Goal: Information Seeking & Learning: Learn about a topic

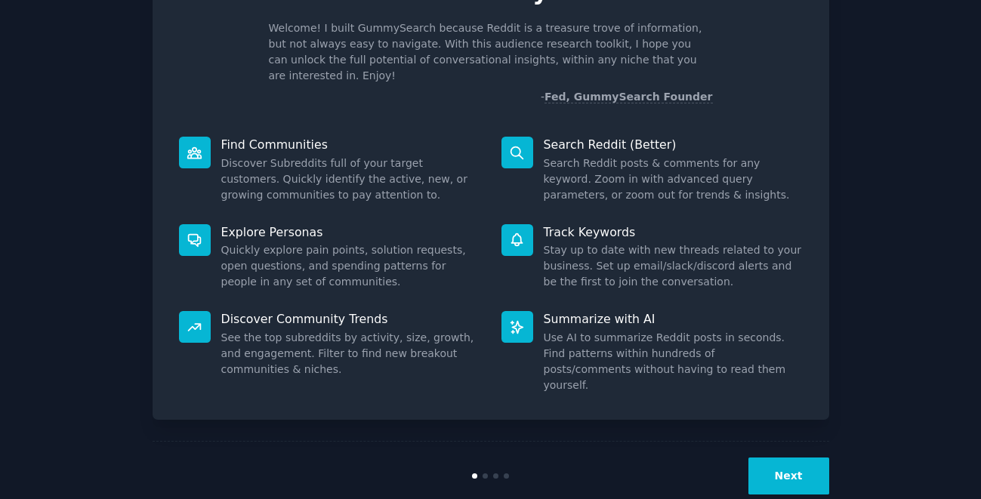
click at [819, 457] on button "Next" at bounding box center [788, 475] width 81 height 37
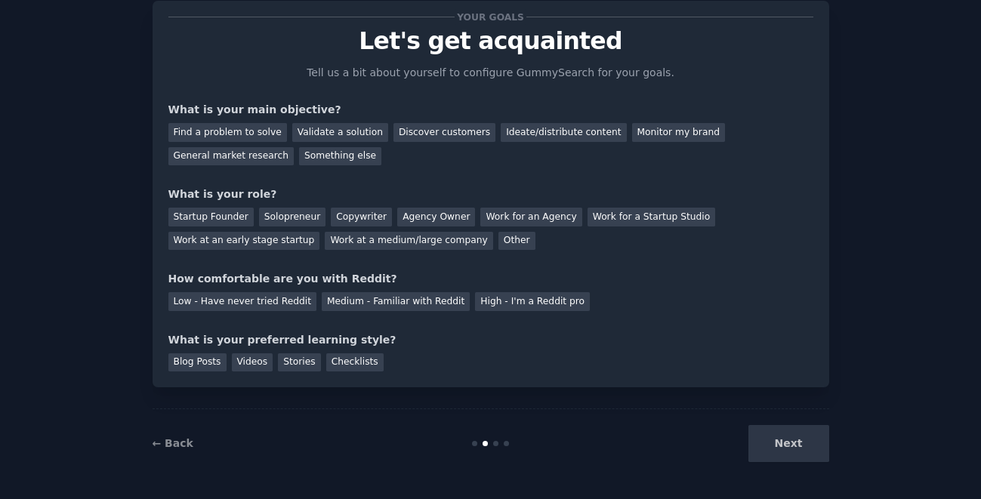
click at [803, 452] on div "Next" at bounding box center [716, 443] width 226 height 37
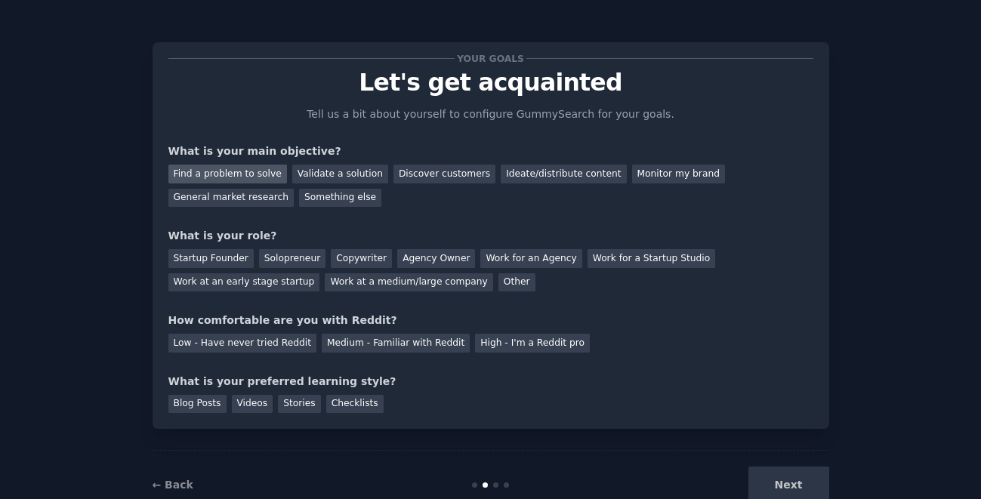
click at [217, 169] on div "Find a problem to solve" at bounding box center [227, 174] width 119 height 19
click at [325, 175] on div "Validate a solution" at bounding box center [340, 174] width 96 height 19
click at [245, 177] on div "Find a problem to solve" at bounding box center [227, 174] width 119 height 19
click at [278, 254] on div "Solopreneur" at bounding box center [292, 258] width 66 height 19
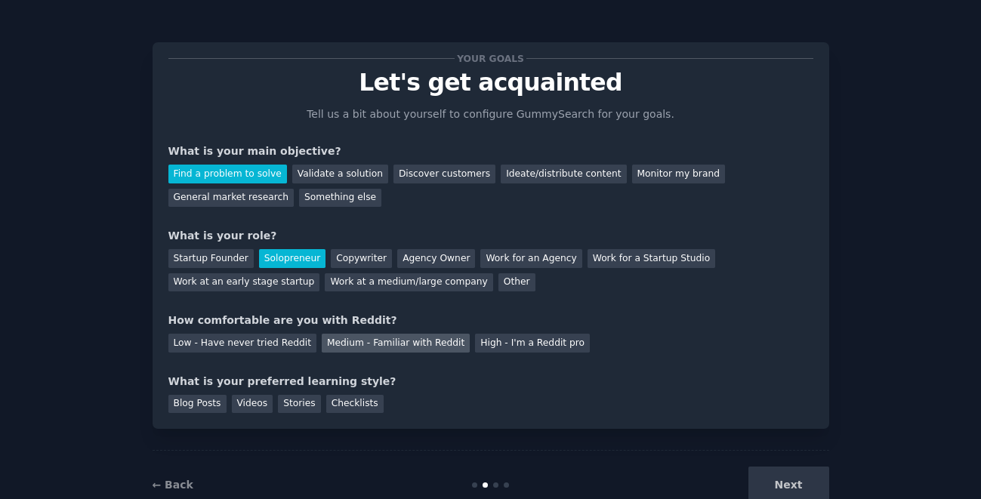
click at [352, 342] on div "Medium - Familiar with Reddit" at bounding box center [396, 343] width 148 height 19
click at [195, 408] on div "Blog Posts" at bounding box center [197, 404] width 58 height 19
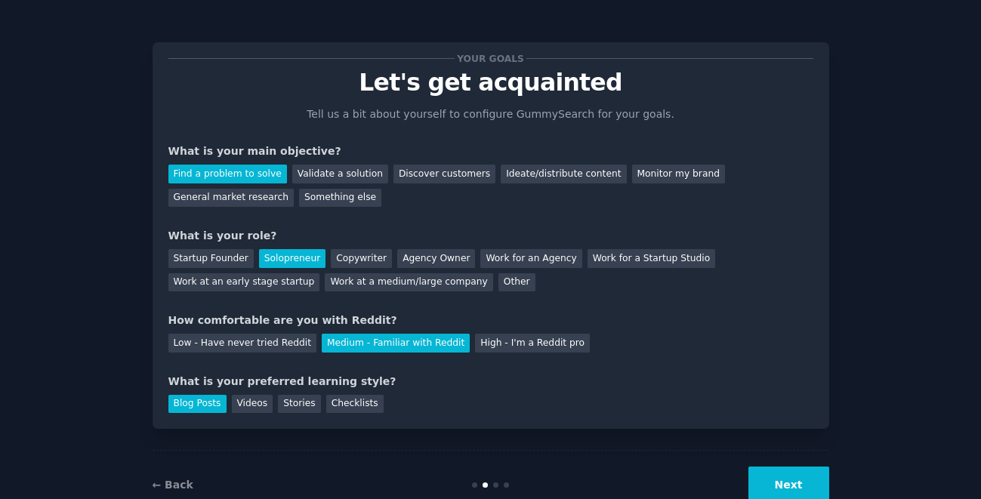
scroll to position [42, 0]
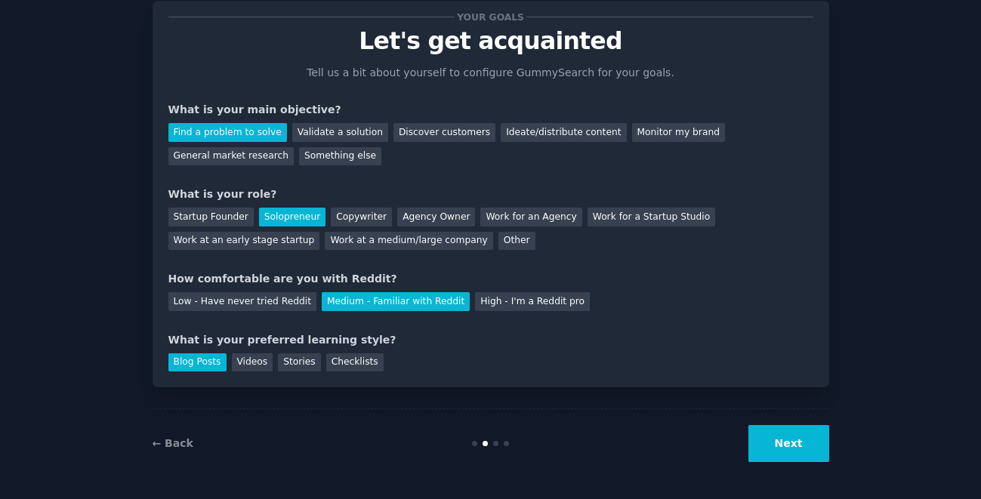
click at [778, 444] on button "Next" at bounding box center [788, 443] width 81 height 37
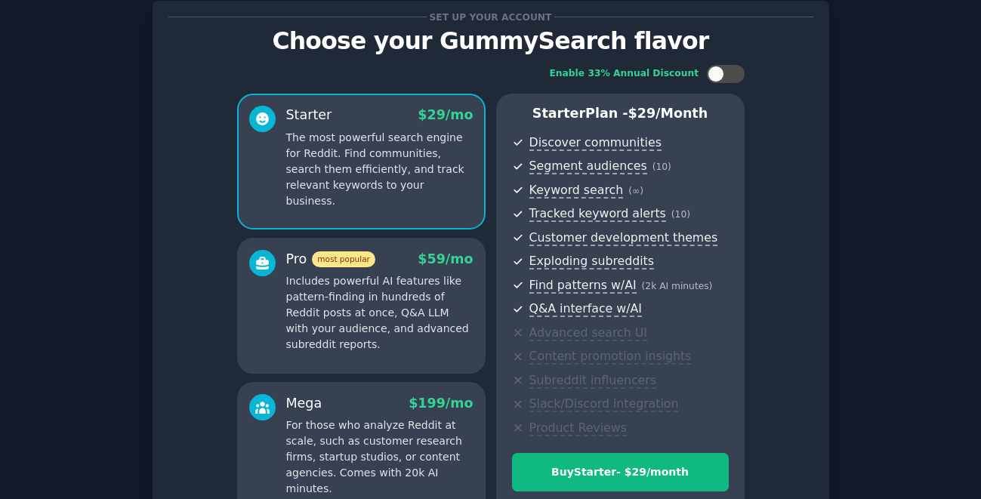
click at [400, 162] on p "The most powerful search engine for Reddit. Find communities, search them effic…" at bounding box center [379, 169] width 187 height 79
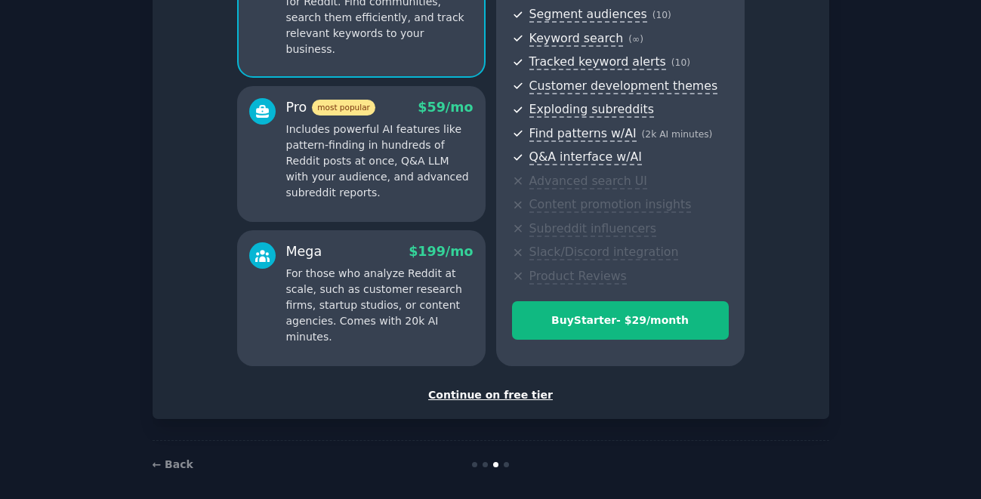
scroll to position [204, 0]
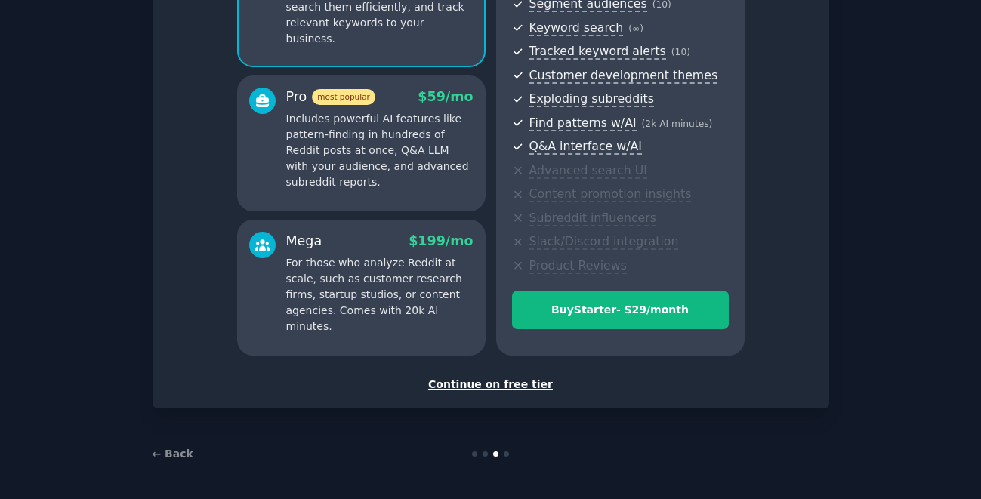
click at [519, 372] on div "Set up your account Choose your GummySearch flavor Enable 33% Annual Discount S…" at bounding box center [490, 123] width 645 height 538
click at [519, 381] on div "Continue on free tier" at bounding box center [490, 385] width 645 height 16
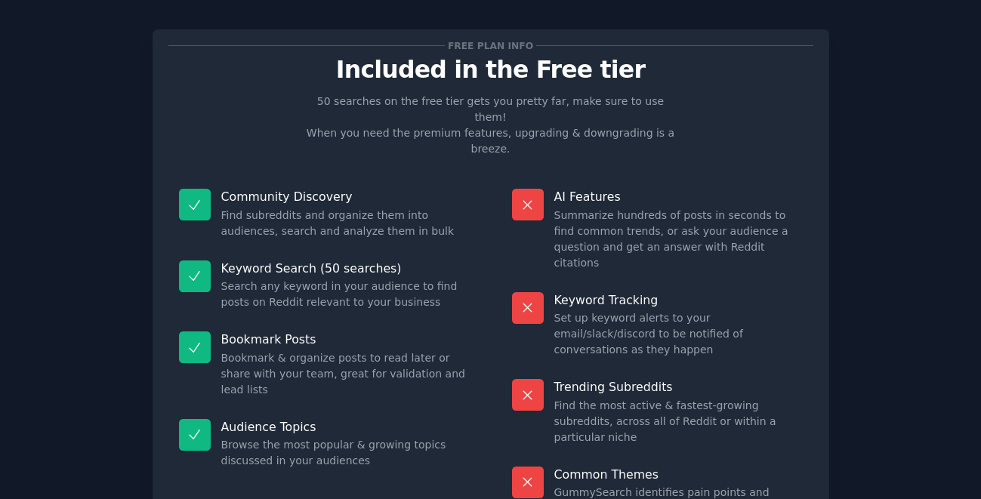
scroll to position [89, 0]
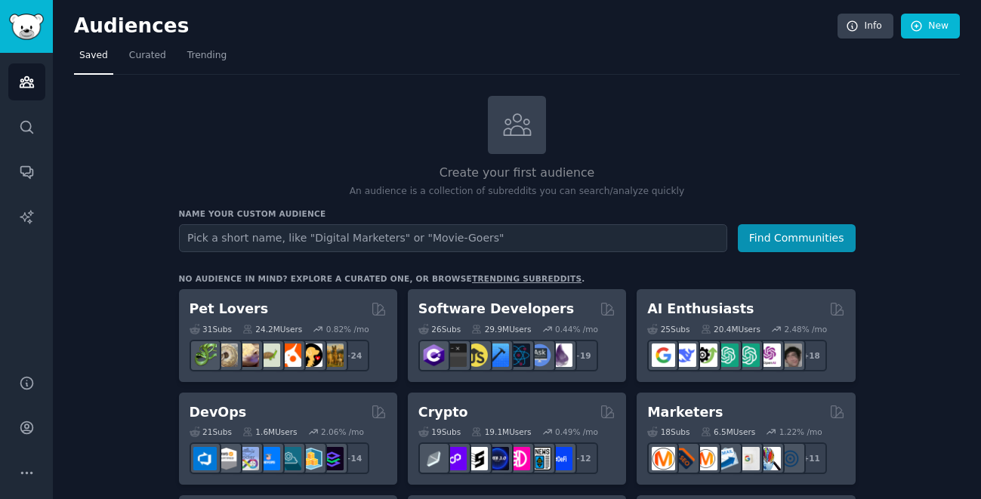
click at [500, 280] on link "trending subreddits" at bounding box center [526, 278] width 109 height 9
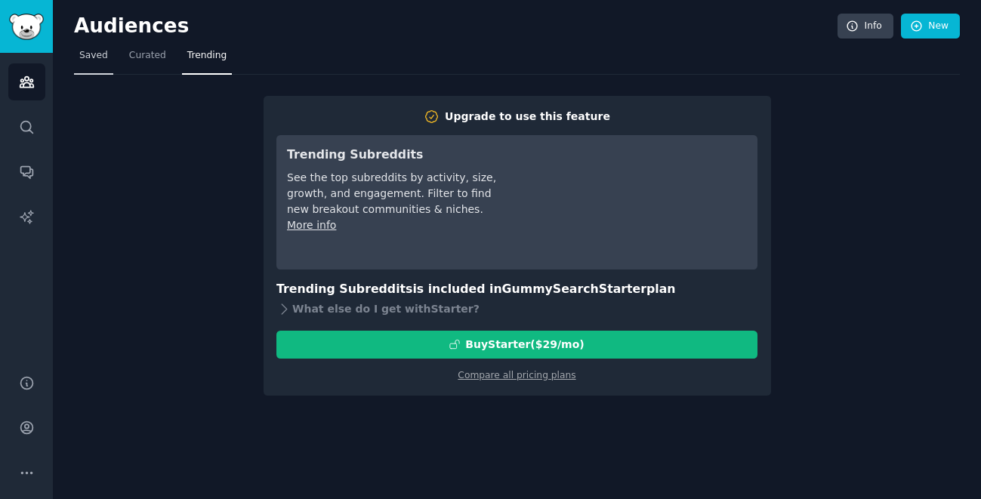
click at [88, 59] on span "Saved" at bounding box center [93, 56] width 29 height 14
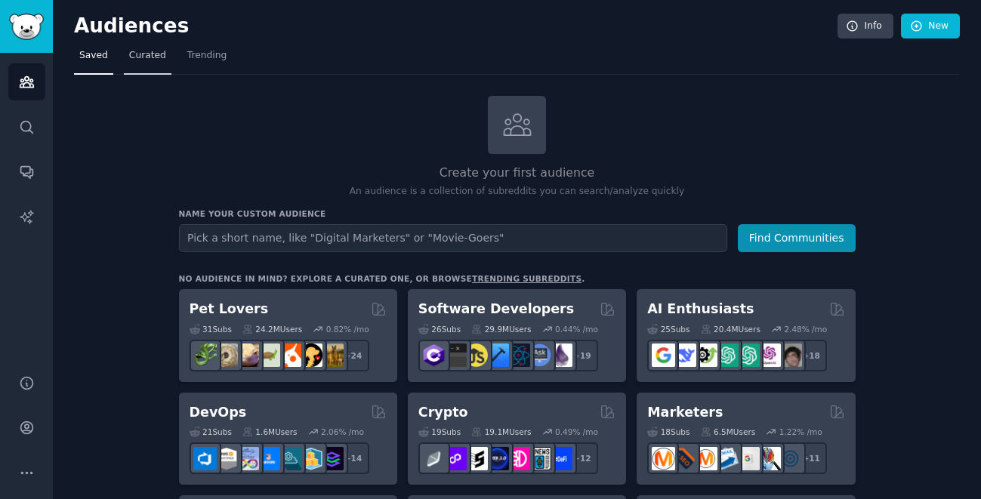
click at [152, 60] on span "Curated" at bounding box center [147, 56] width 37 height 14
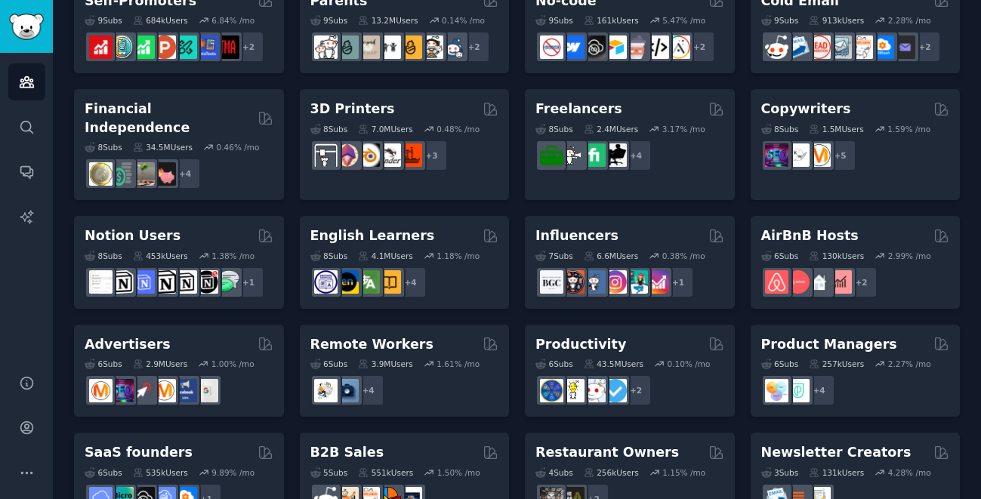
scroll to position [709, 0]
